Goal: Information Seeking & Learning: Find specific page/section

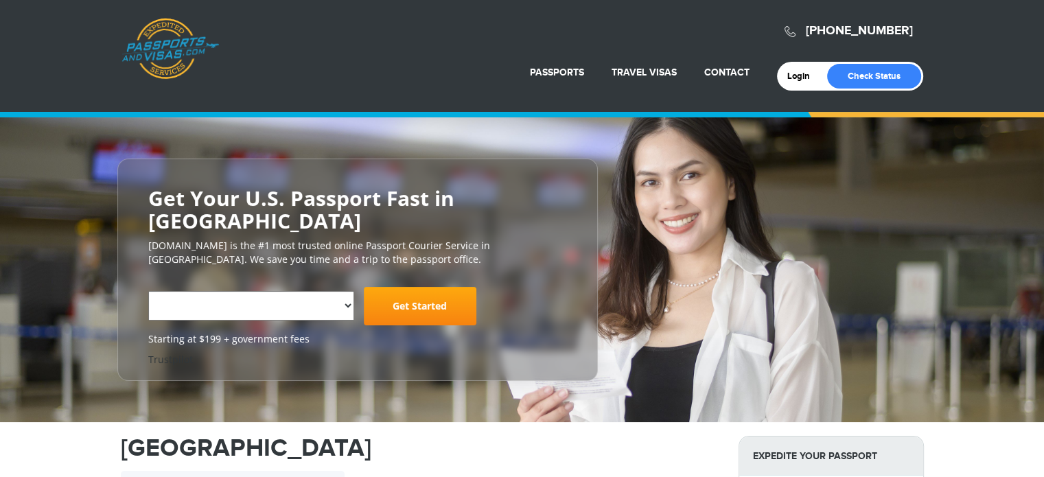
select select "**********"
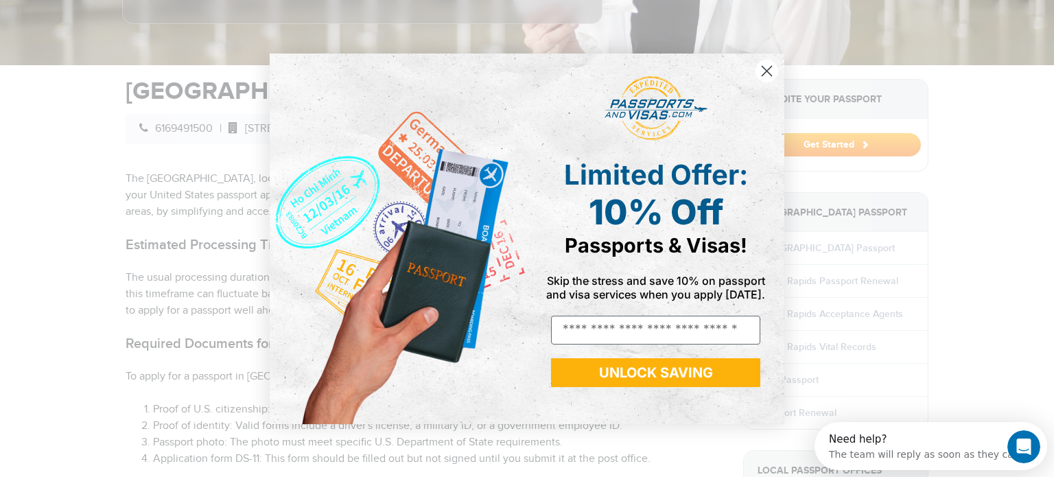
click at [771, 66] on icon "Close dialog" at bounding box center [768, 71] width 10 height 10
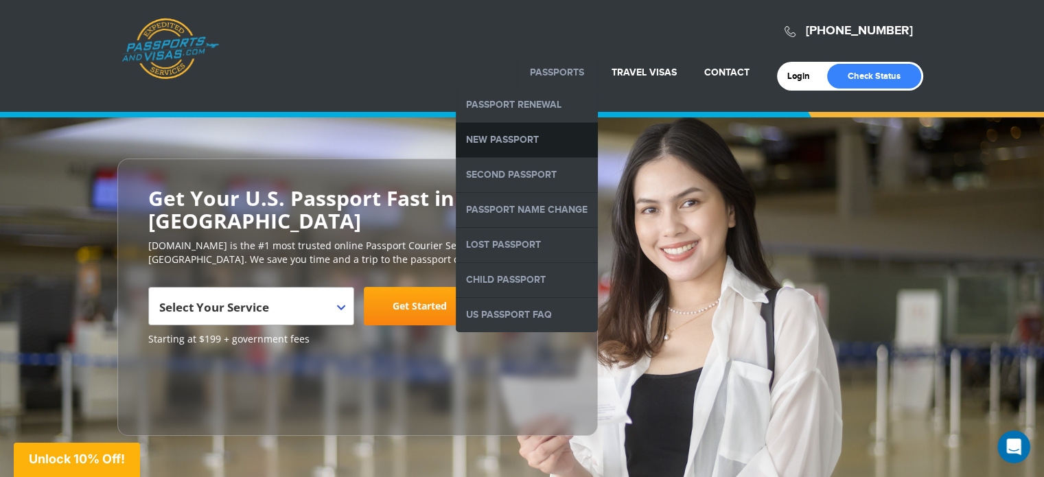
click at [534, 128] on link "New Passport" at bounding box center [527, 140] width 142 height 34
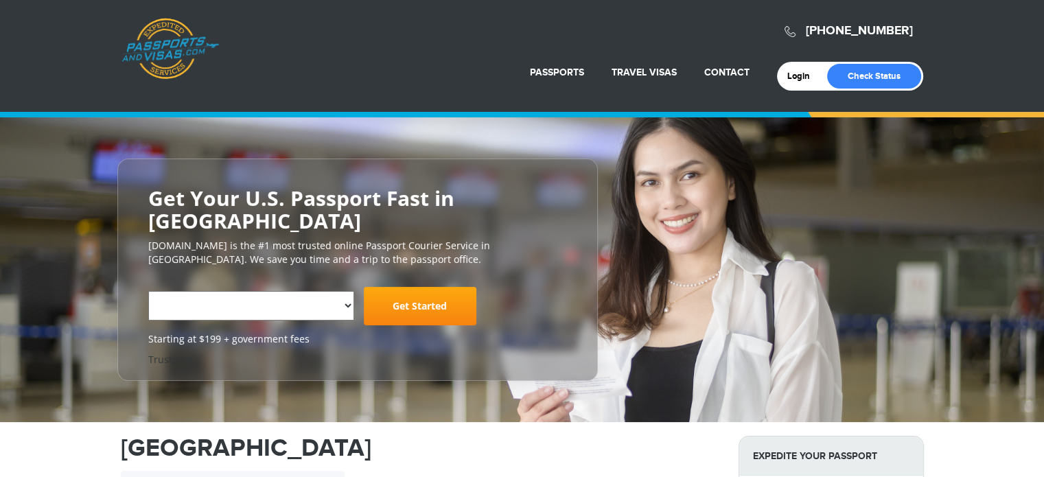
select select "**********"
